Goal: Task Accomplishment & Management: Manage account settings

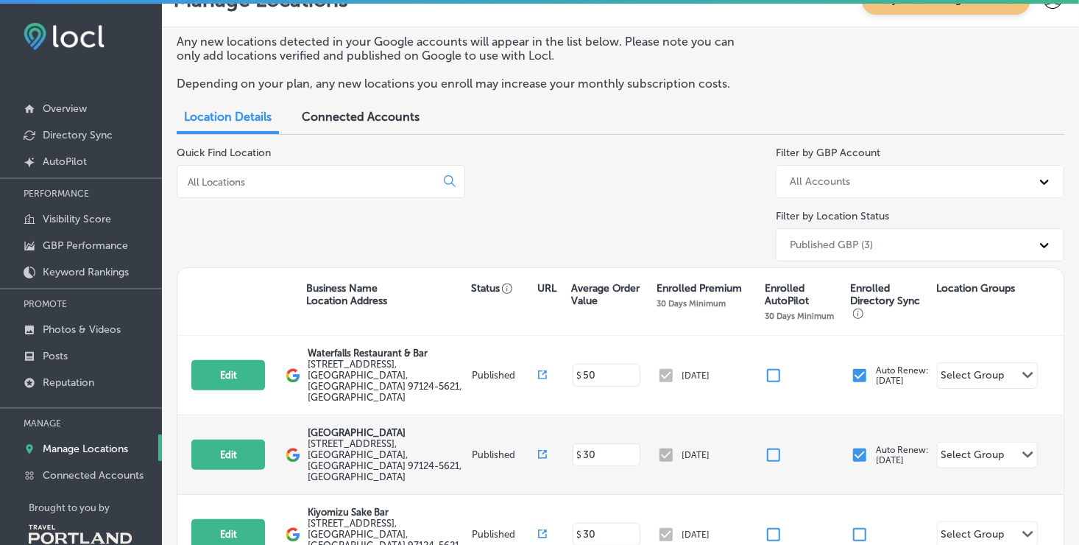
scroll to position [60, 0]
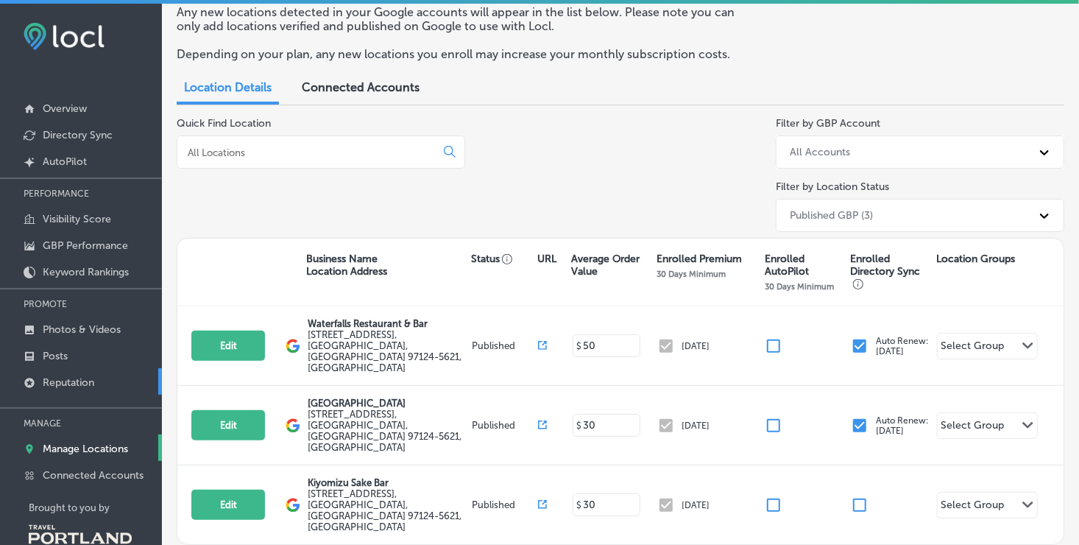
click at [48, 381] on p "Reputation" at bounding box center [69, 382] width 52 height 13
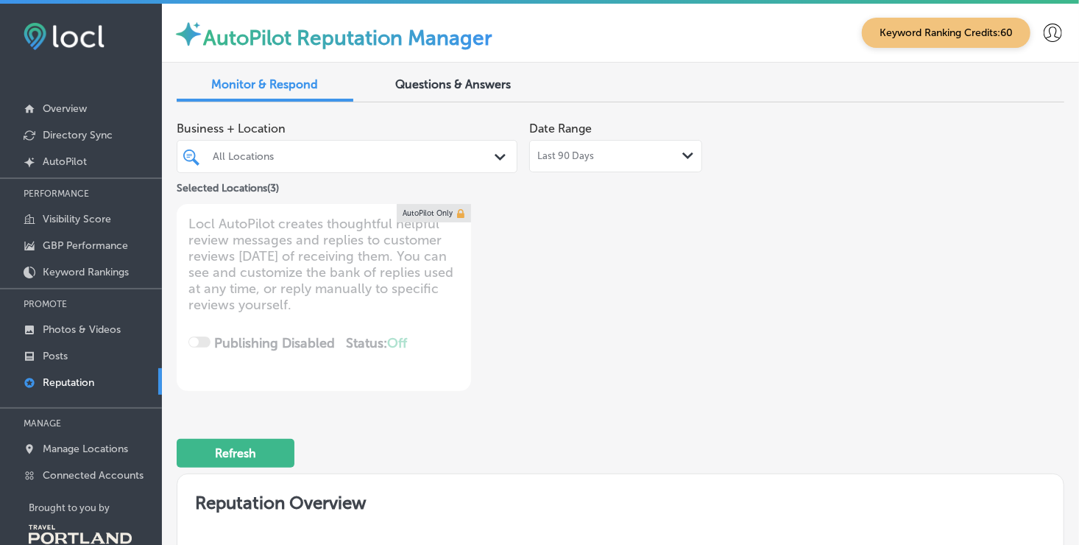
type textarea "x"
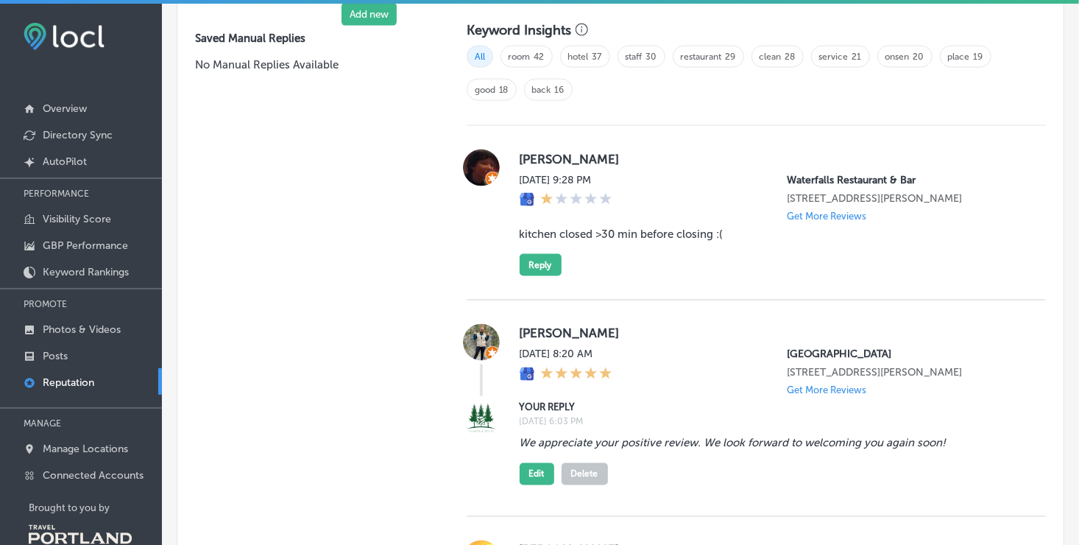
scroll to position [1030, 0]
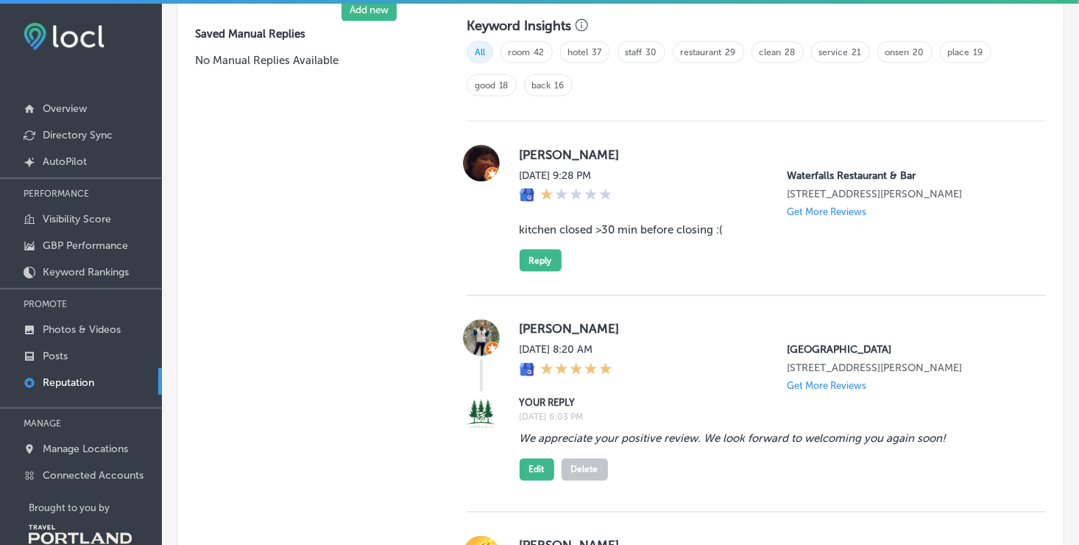
click at [490, 165] on img at bounding box center [481, 163] width 37 height 37
click at [562, 152] on label "[PERSON_NAME]" at bounding box center [771, 154] width 503 height 15
click at [594, 209] on div "[DATE] 9:28 PM" at bounding box center [566, 193] width 93 height 48
drag, startPoint x: 746, startPoint y: 241, endPoint x: 512, endPoint y: 239, distance: 234.1
click at [512, 239] on div "[PERSON_NAME] [DATE] 9:28 PM Waterfalls Restaurant & Bar [STREET_ADDRESS] Get M…" at bounding box center [756, 208] width 579 height 127
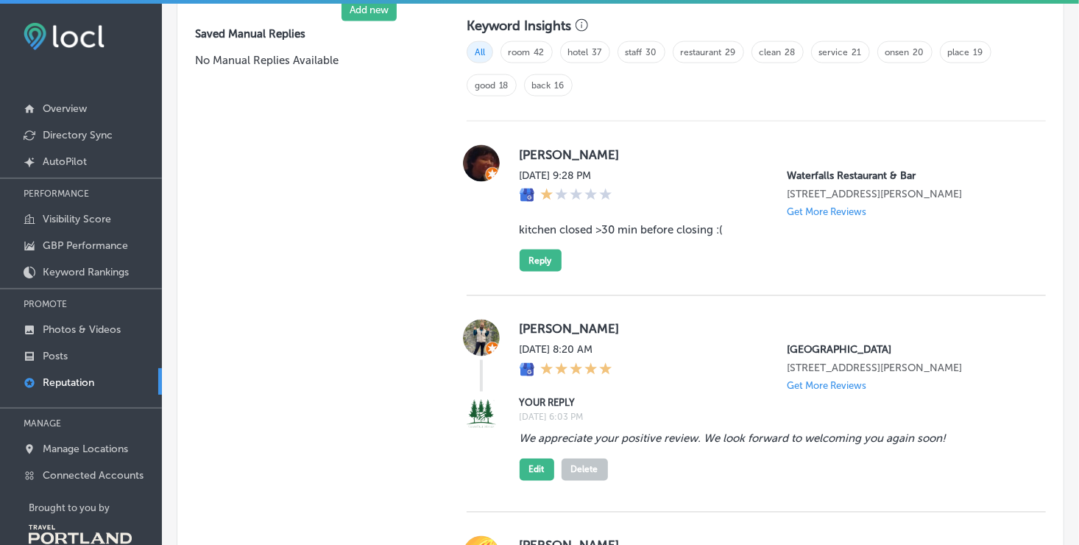
drag, startPoint x: 512, startPoint y: 239, endPoint x: 693, endPoint y: 168, distance: 194.6
click at [693, 169] on div "[DATE] 9:28 PM Waterfalls Restaurant & Bar [STREET_ADDRESS][PERSON_NAME] Get Mo…" at bounding box center [771, 193] width 503 height 48
click at [489, 159] on img at bounding box center [481, 163] width 37 height 37
drag, startPoint x: 517, startPoint y: 237, endPoint x: 740, endPoint y: 236, distance: 222.3
click at [740, 236] on blockquote "kitchen closed >30 min before closing :(" at bounding box center [771, 229] width 503 height 13
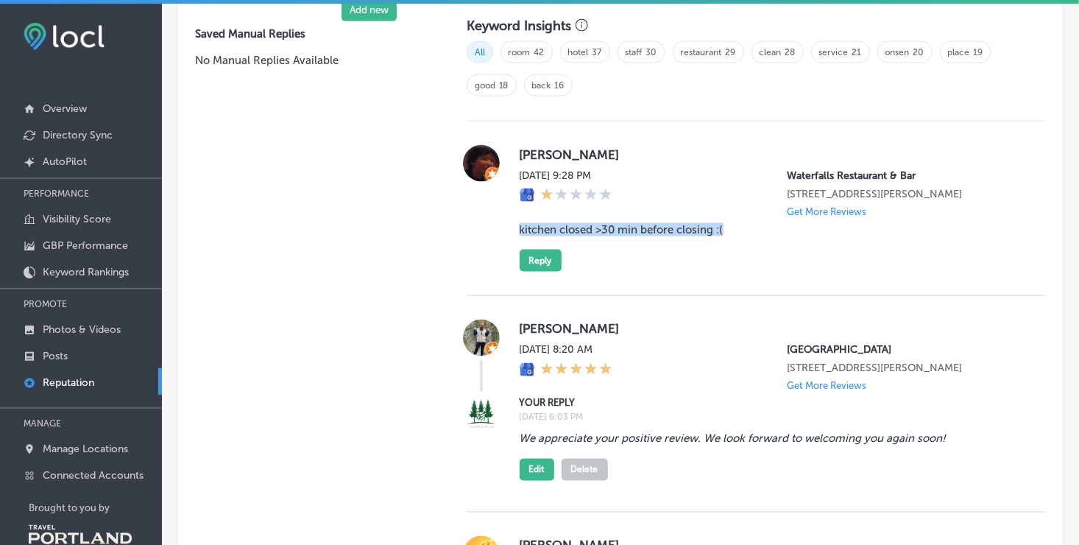
drag, startPoint x: 740, startPoint y: 236, endPoint x: 669, endPoint y: 260, distance: 74.5
click at [669, 260] on div "[PERSON_NAME] [DATE] 9:28 PM Waterfalls Restaurant & Bar [STREET_ADDRESS] Get M…" at bounding box center [771, 208] width 503 height 127
click at [649, 258] on div "[PERSON_NAME] [DATE] 9:28 PM Waterfalls Restaurant & Bar [STREET_ADDRESS] Get M…" at bounding box center [771, 208] width 503 height 127
click at [492, 156] on img at bounding box center [481, 163] width 37 height 37
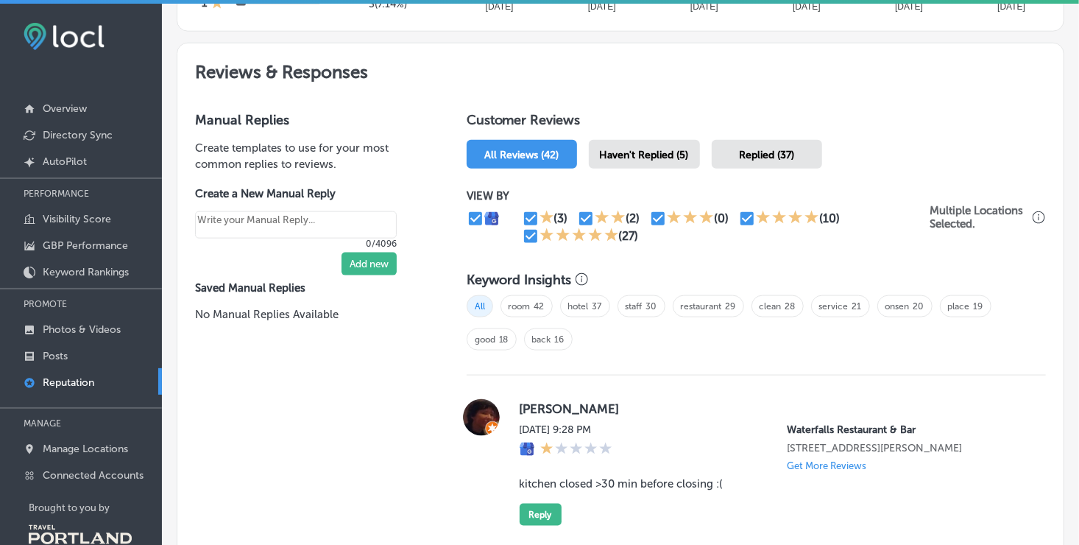
scroll to position [883, 0]
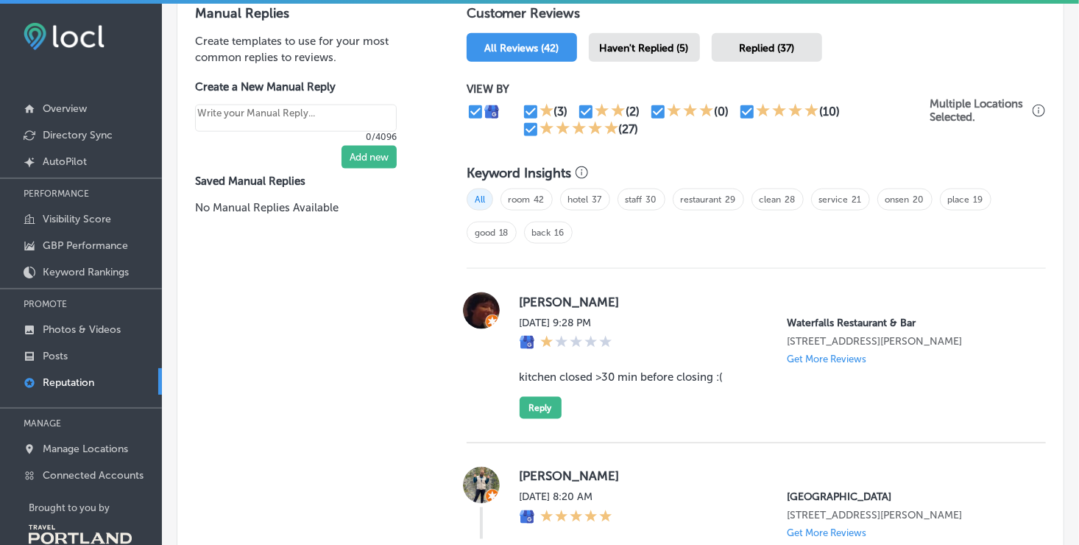
click at [471, 310] on img at bounding box center [481, 310] width 37 height 37
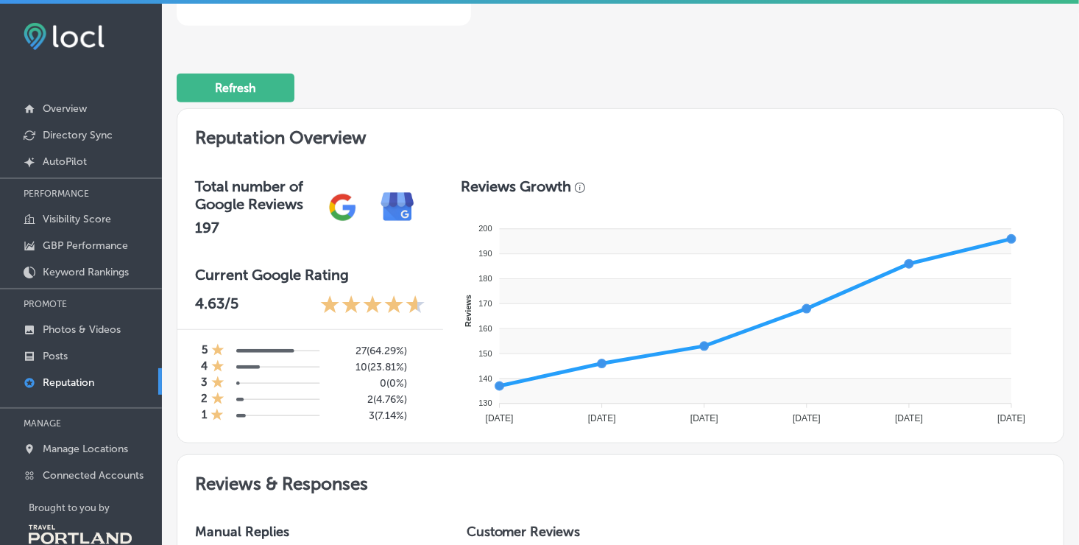
scroll to position [442, 0]
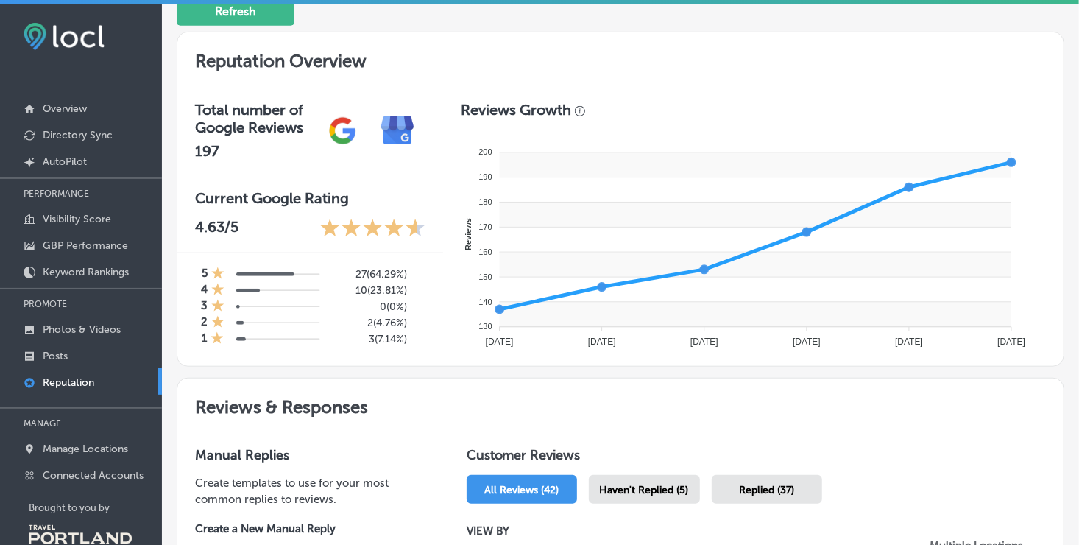
click at [216, 336] on icon at bounding box center [217, 337] width 13 height 12
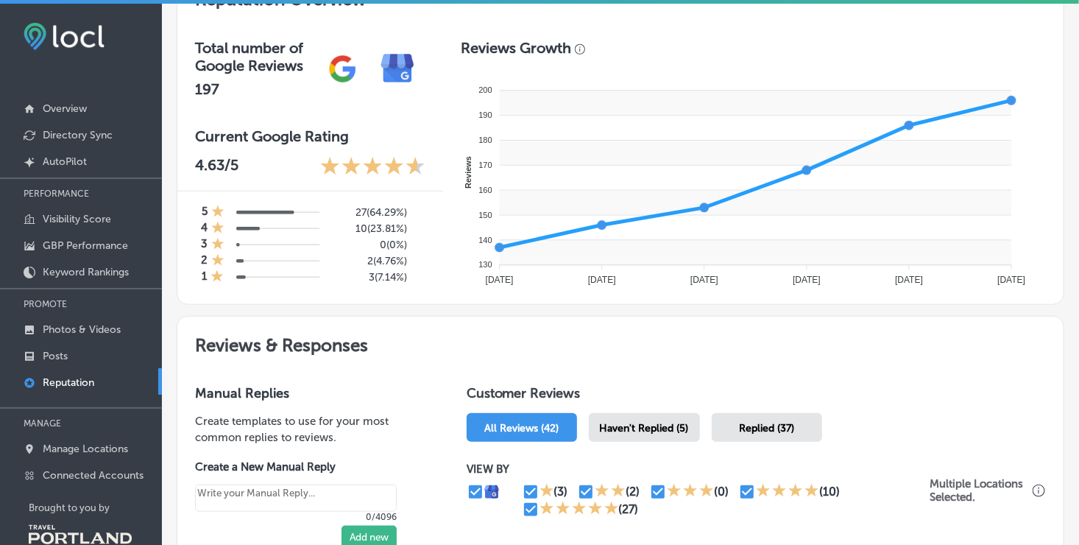
scroll to position [662, 0]
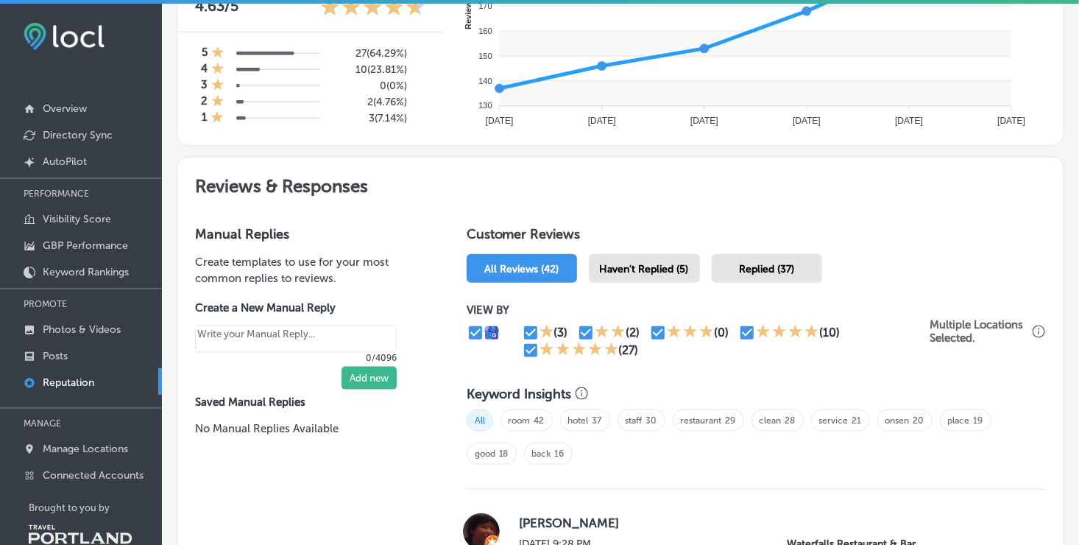
click at [579, 331] on input "checkbox" at bounding box center [586, 333] width 18 height 18
checkbox input "false"
type textarea "x"
click at [525, 345] on input "checkbox" at bounding box center [531, 351] width 18 height 18
checkbox input "false"
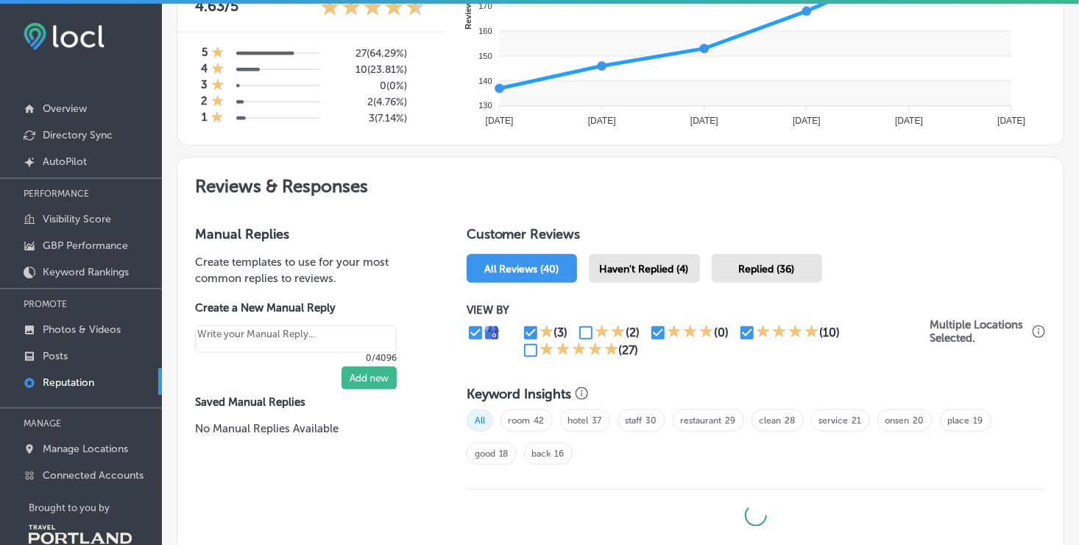
type textarea "x"
click at [651, 328] on input "checkbox" at bounding box center [658, 333] width 18 height 18
checkbox input "false"
type textarea "x"
click at [738, 333] on input "checkbox" at bounding box center [747, 333] width 18 height 18
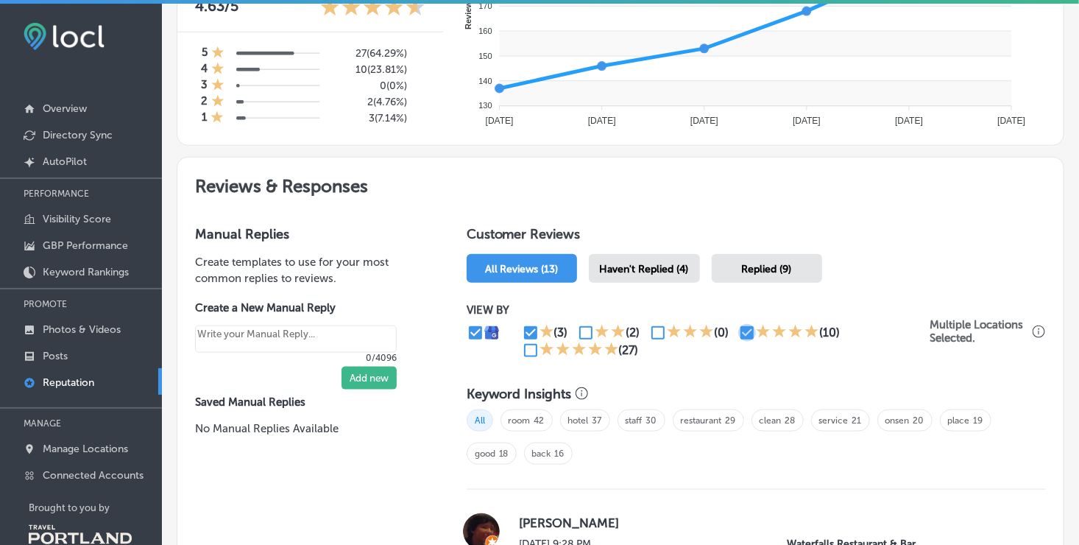
checkbox input "false"
type textarea "x"
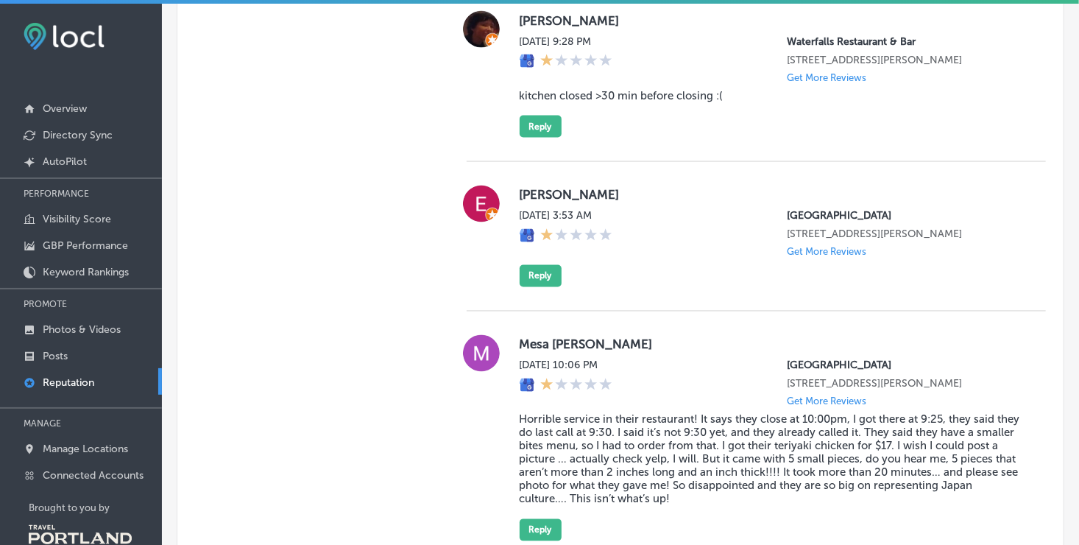
scroll to position [1325, 0]
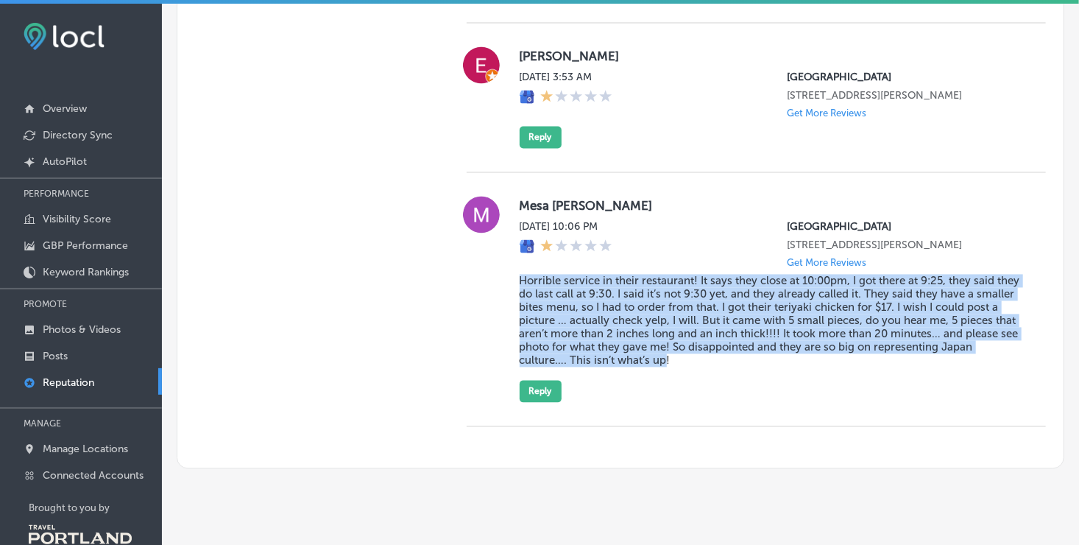
drag, startPoint x: 517, startPoint y: 291, endPoint x: 765, endPoint y: 383, distance: 263.6
click at [765, 367] on blockquote "Horrible service in their restaurant! It says they close at 10:00pm, I got ther…" at bounding box center [771, 321] width 503 height 93
click at [646, 422] on div "Mesa [PERSON_NAME] [DATE] 10:06 PM [GEOGRAPHIC_DATA] [STREET_ADDRESS][PERSON_NA…" at bounding box center [756, 300] width 579 height 254
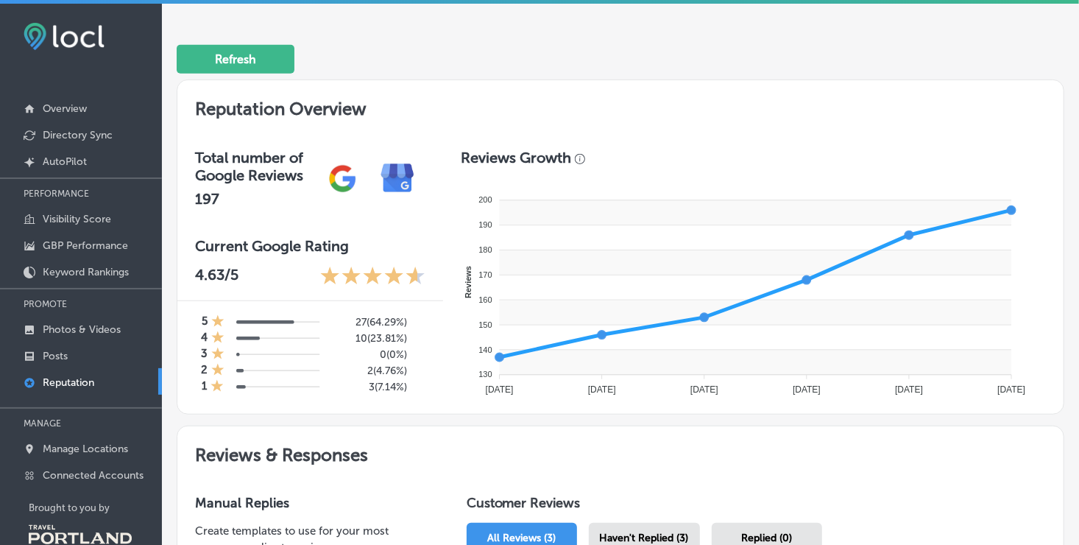
scroll to position [294, 0]
